Goal: Information Seeking & Learning: Check status

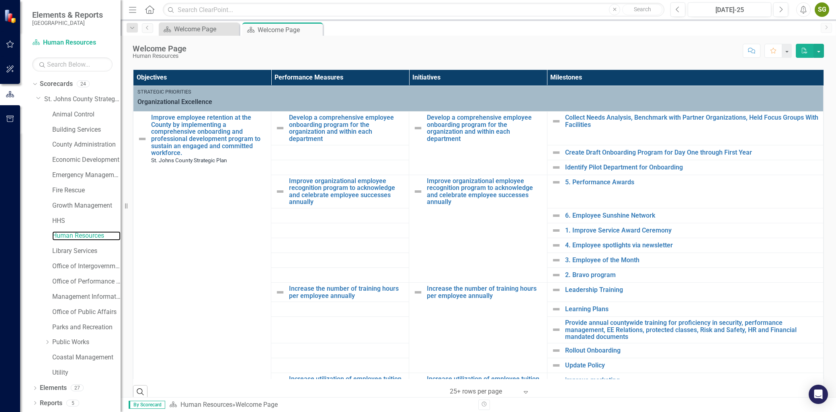
scroll to position [166, 0]
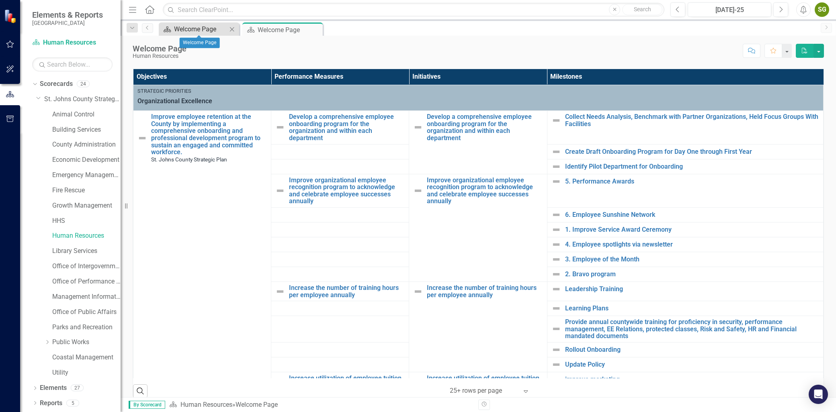
click at [211, 31] on div "Welcome Page" at bounding box center [200, 29] width 53 height 10
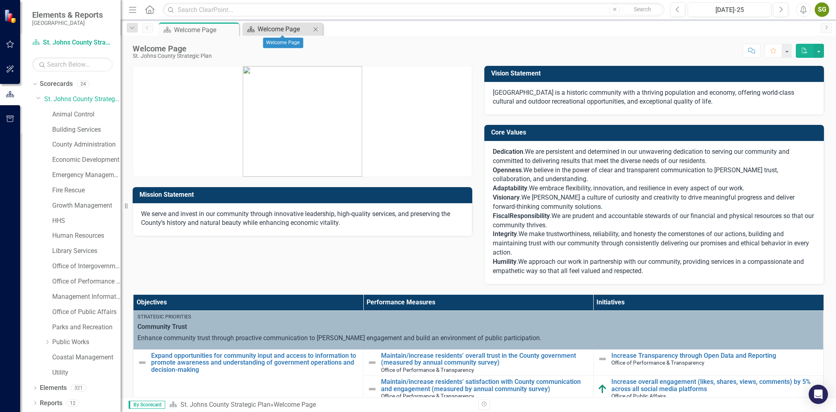
click at [263, 27] on div "Welcome Page" at bounding box center [284, 29] width 53 height 10
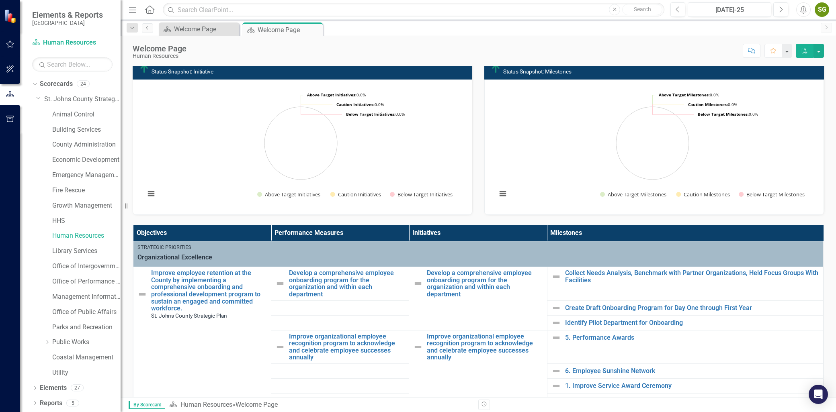
scroll to position [12, 0]
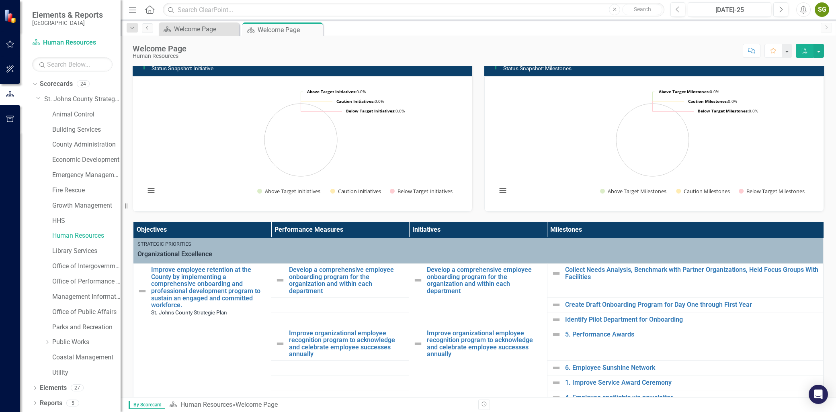
click at [511, 39] on div "Welcome Page Human Resources Score: N/A [DATE]-25 Completed Comment Favorite PDF" at bounding box center [478, 48] width 715 height 24
click at [51, 39] on link "Scorecard Human Resources" at bounding box center [72, 42] width 80 height 9
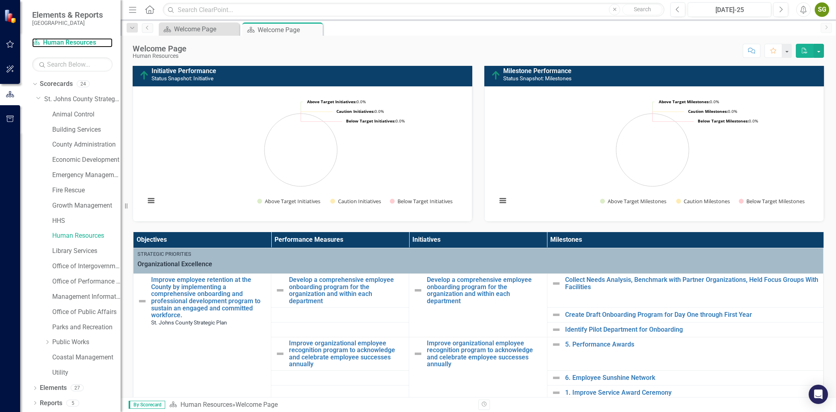
scroll to position [0, 0]
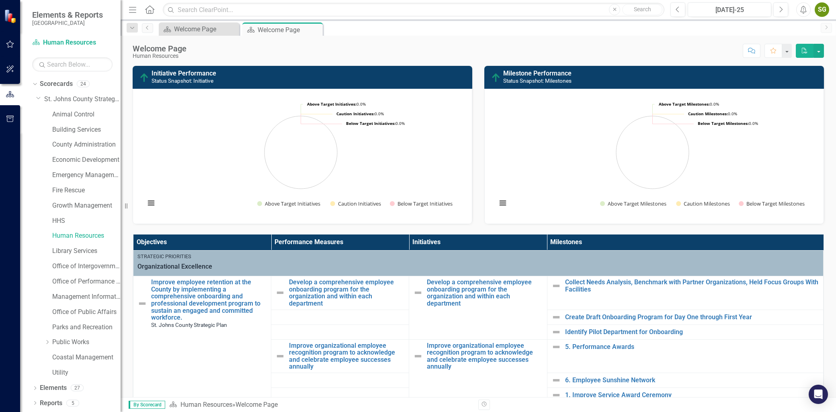
click at [420, 53] on div "Score: N/A [DATE]-25 Completed Comment Favorite PDF" at bounding box center [506, 51] width 633 height 14
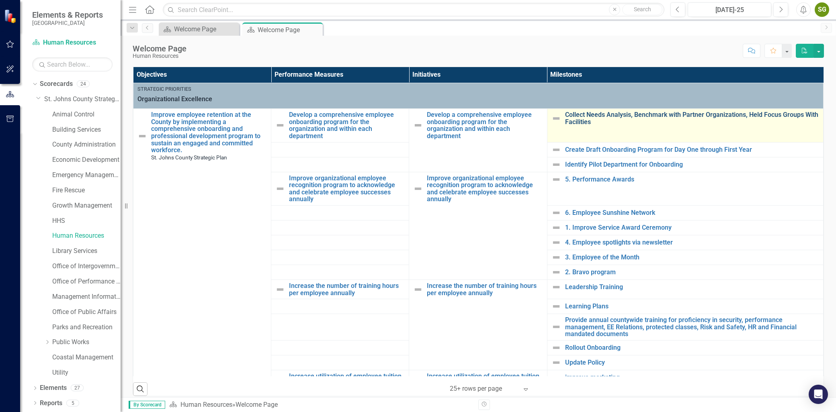
click at [572, 119] on link "Collect Needs Analysis, Benchmark with Partner Organizations, Held Focus Groups…" at bounding box center [692, 118] width 254 height 14
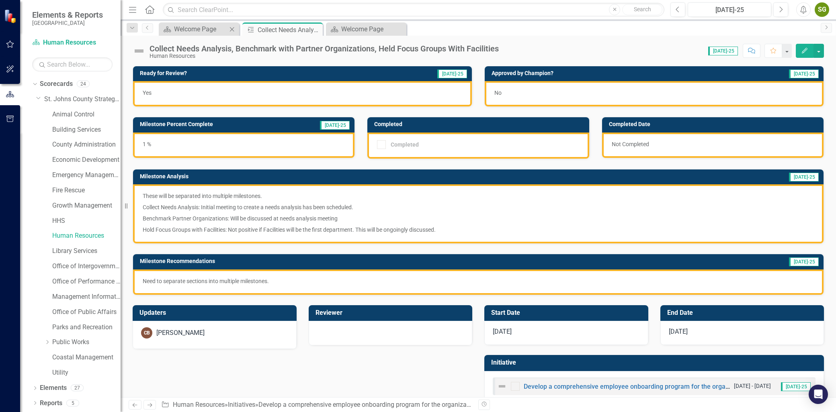
click at [212, 35] on div "Scorecard Welcome Page Close" at bounding box center [199, 28] width 80 height 13
click at [211, 25] on div "Welcome Page" at bounding box center [200, 29] width 53 height 10
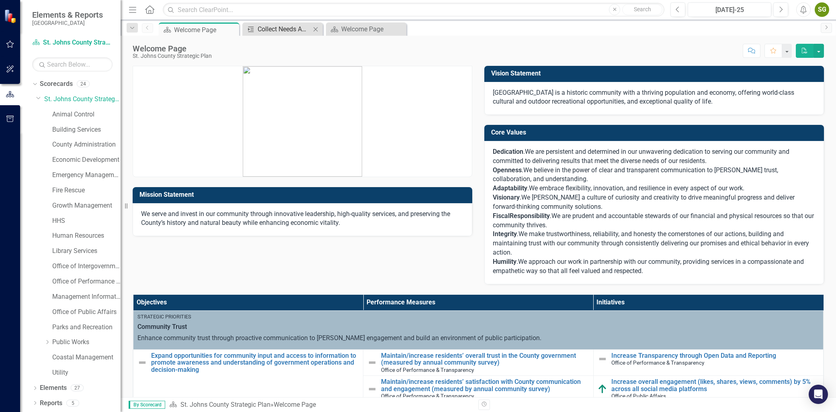
click at [280, 25] on div "Collect Needs Analysis, Benchmark with Partner Organizations, Held Focus Groups…" at bounding box center [284, 29] width 53 height 10
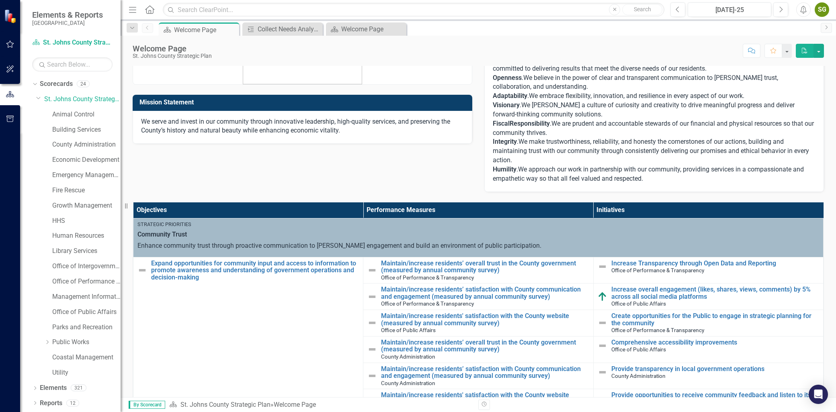
scroll to position [45, 0]
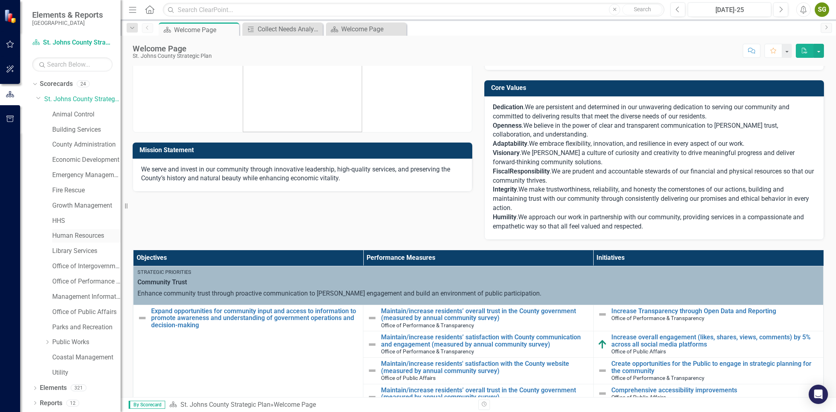
click at [76, 236] on link "Human Resources" at bounding box center [86, 235] width 68 height 9
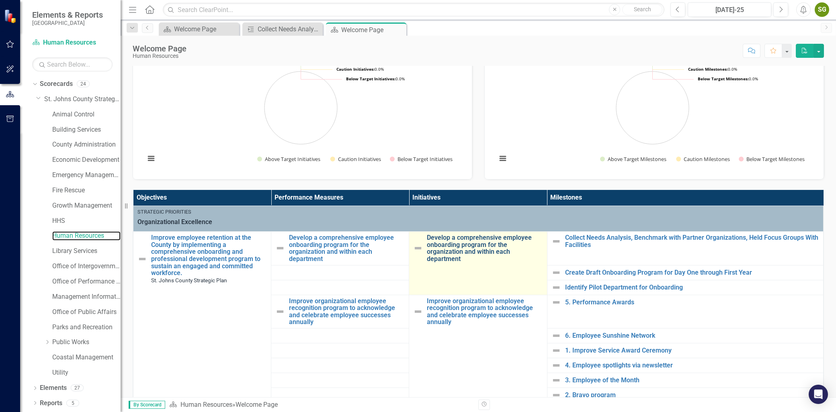
scroll to position [134, 0]
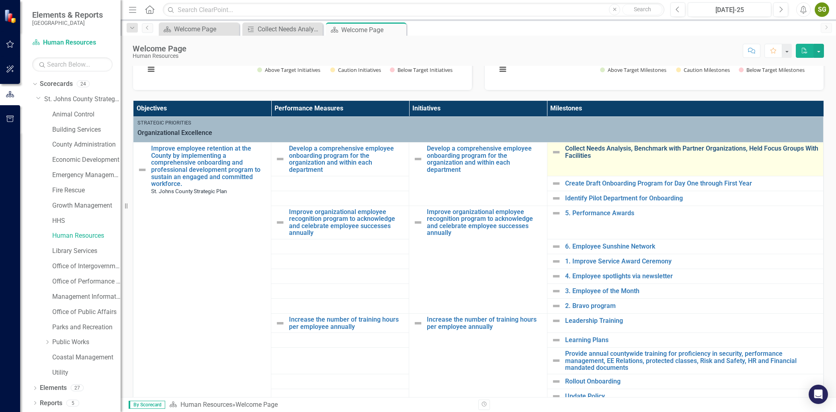
click at [573, 153] on link "Collect Needs Analysis, Benchmark with Partner Organizations, Held Focus Groups…" at bounding box center [692, 152] width 254 height 14
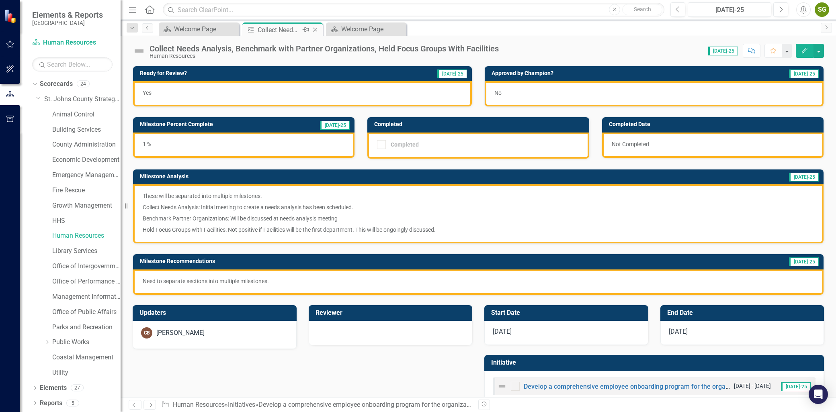
click at [282, 29] on div "Collect Needs Analysis, Benchmark with Partner Organizations, Held Focus Groups…" at bounding box center [279, 30] width 43 height 10
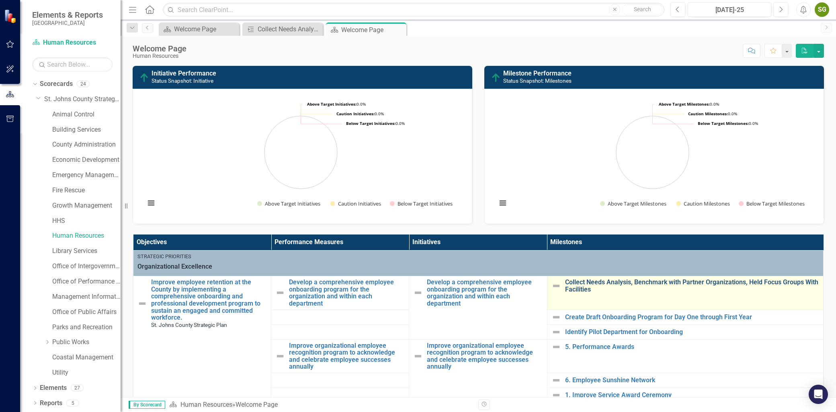
click at [620, 280] on link "Collect Needs Analysis, Benchmark with Partner Organizations, Held Focus Groups…" at bounding box center [692, 286] width 254 height 14
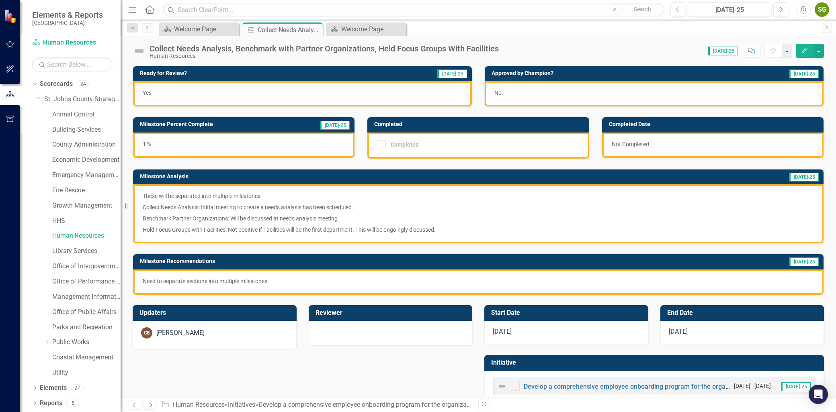
click at [157, 149] on div "1 %" at bounding box center [243, 145] width 221 height 25
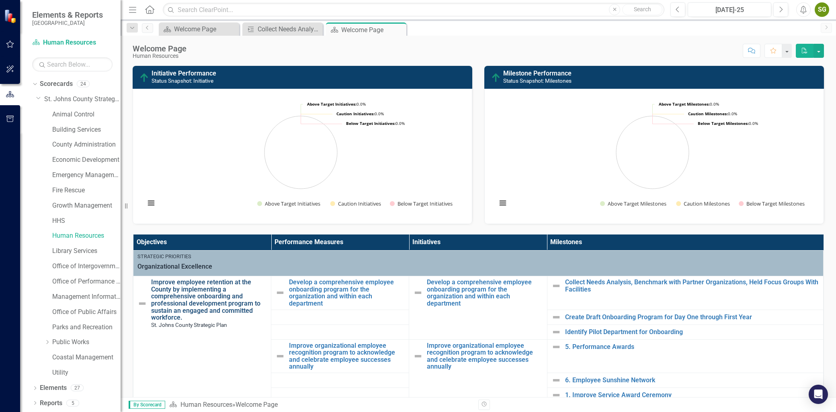
click at [204, 304] on link "Improve employee retention at the County by implementing a comprehensive onboar…" at bounding box center [209, 300] width 116 height 43
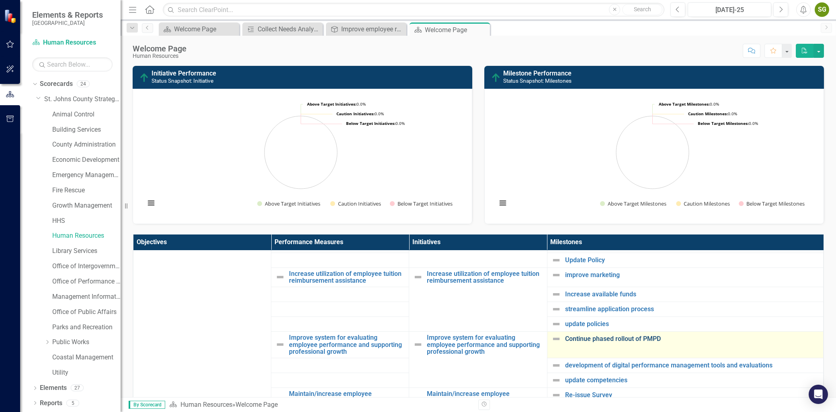
scroll to position [312, 0]
